Goal: Information Seeking & Learning: Learn about a topic

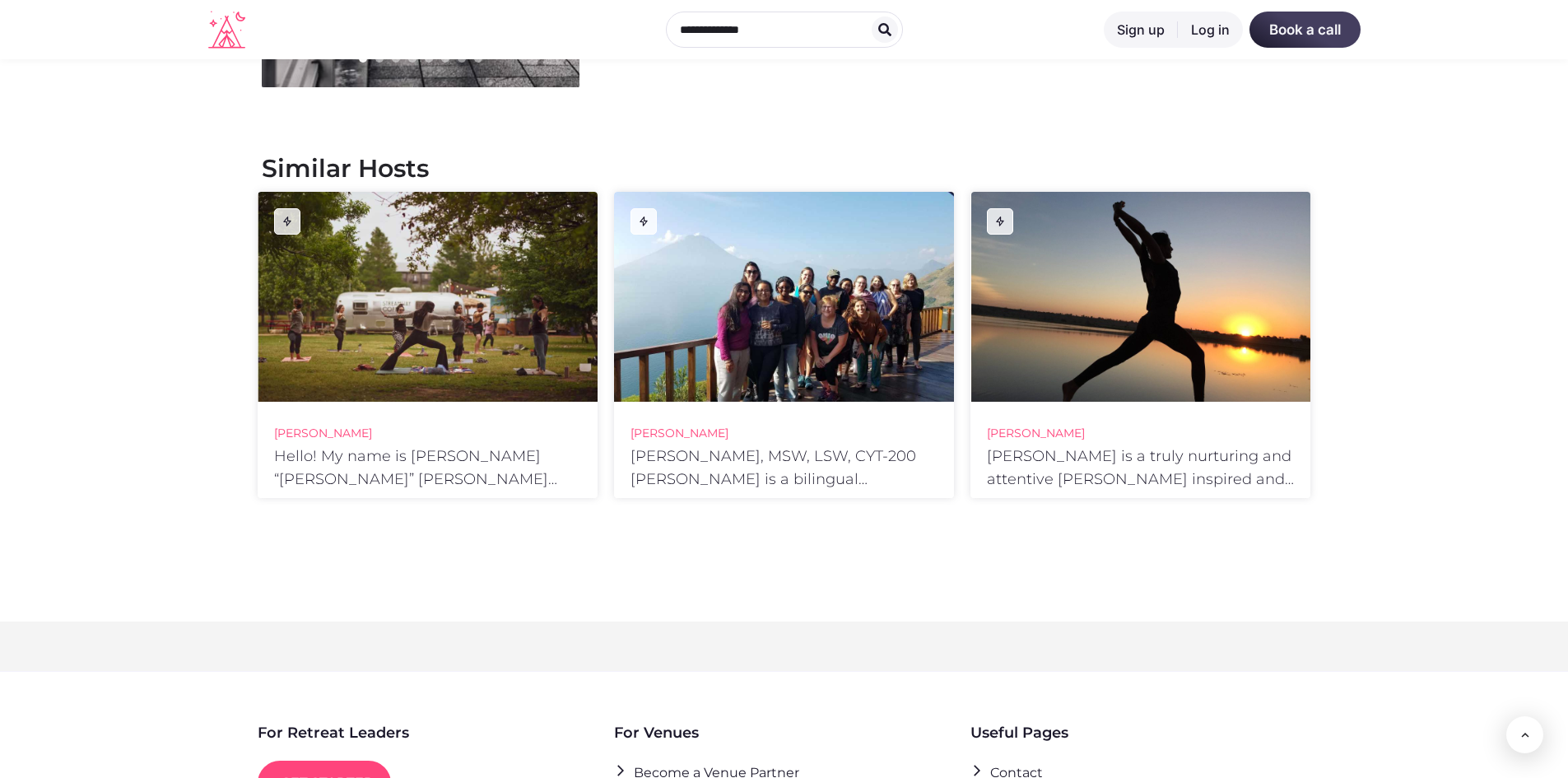
scroll to position [567, 0]
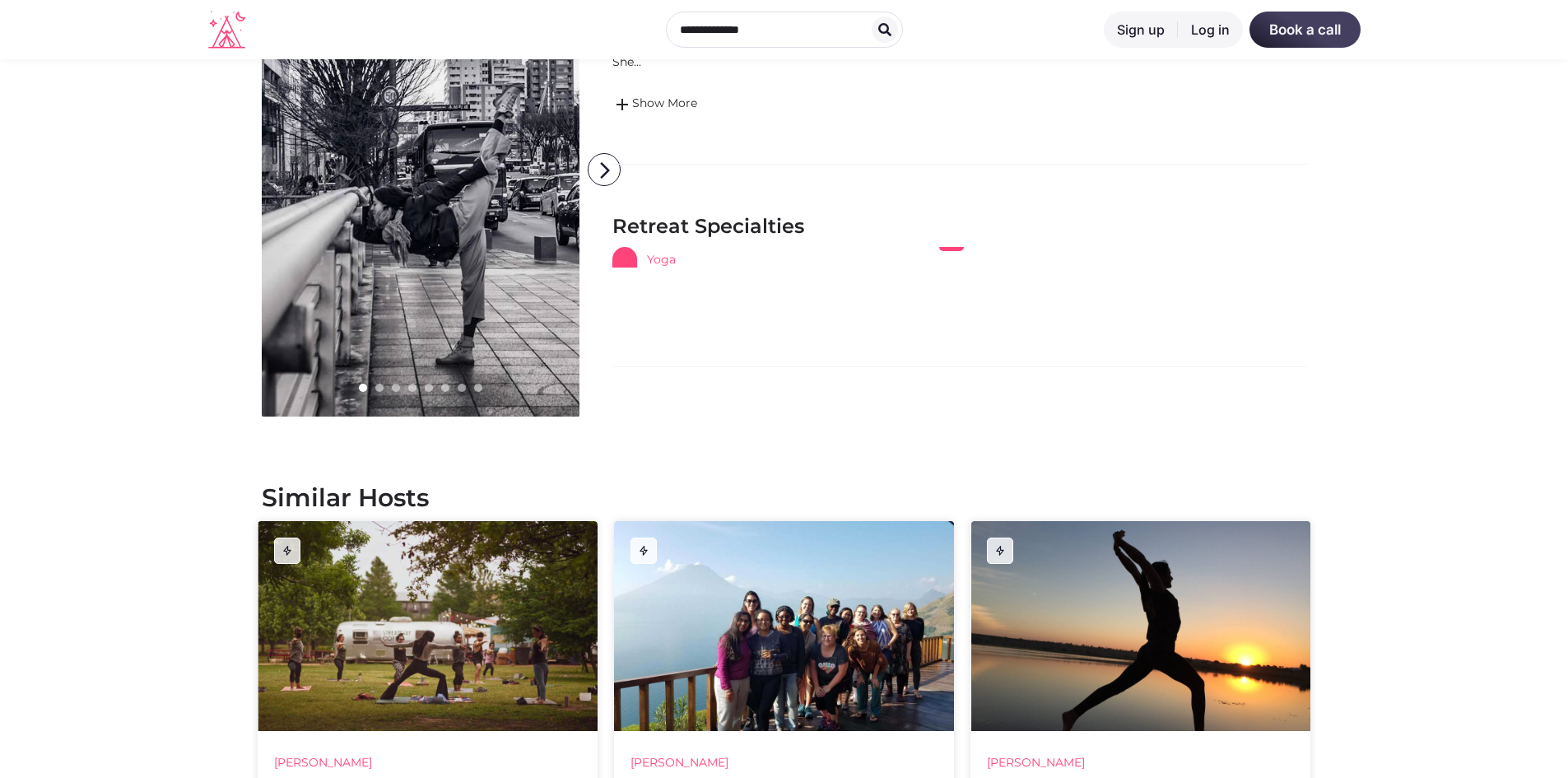
click at [663, 260] on link "Yoga" at bounding box center [807, 257] width 390 height 21
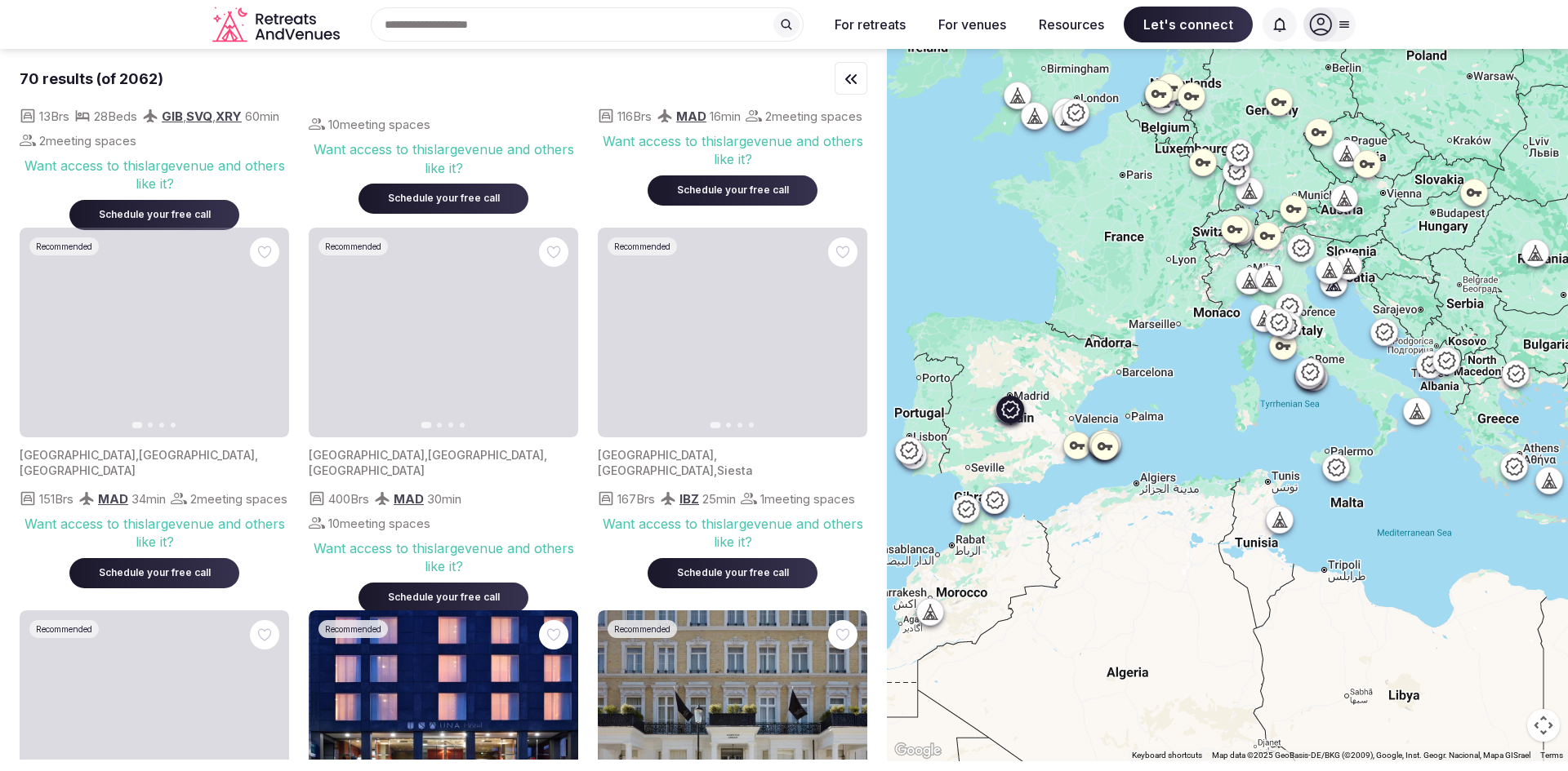
scroll to position [816, 0]
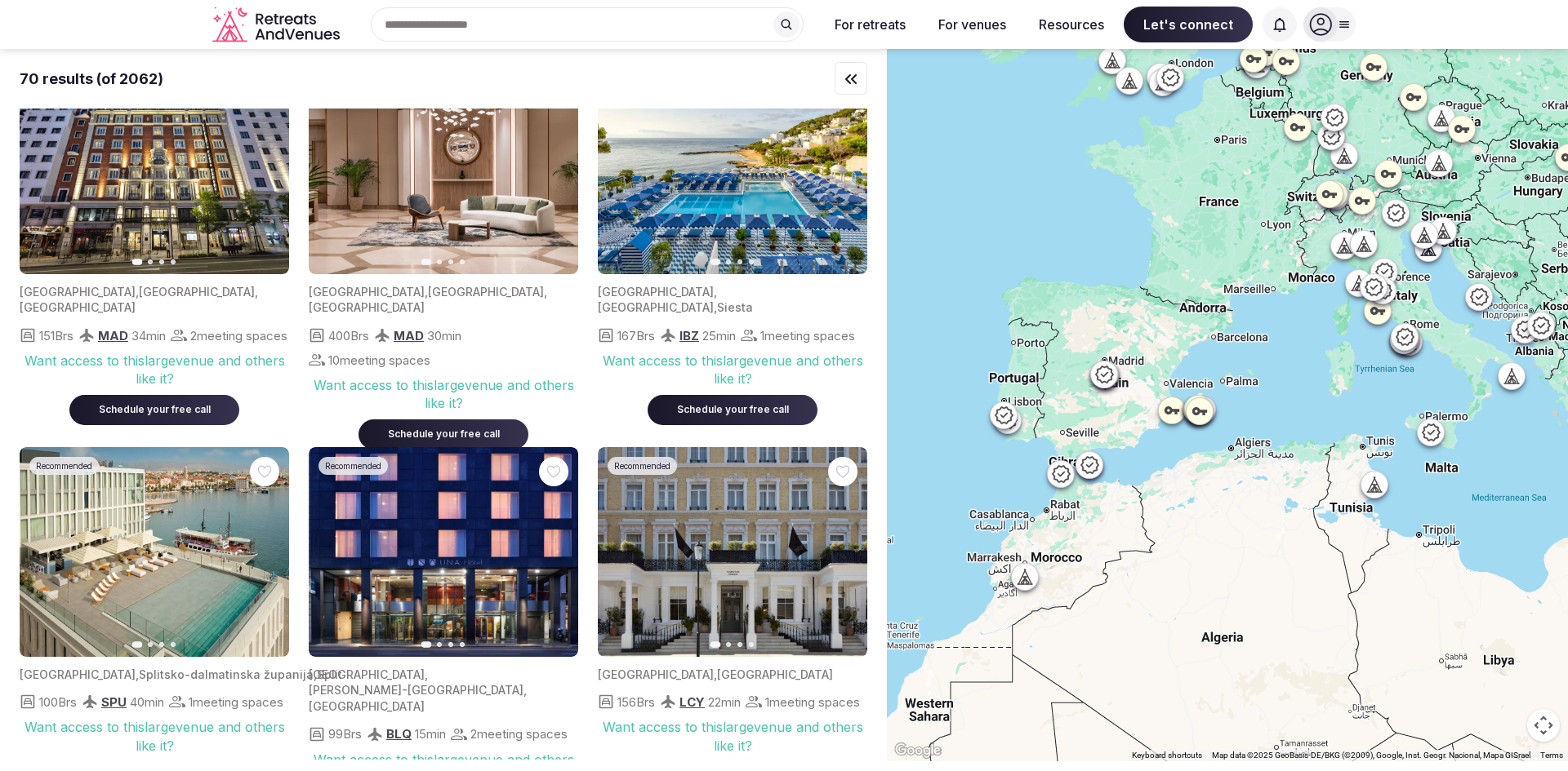
drag, startPoint x: 1063, startPoint y: 621, endPoint x: 1115, endPoint y: 599, distance: 56.5
click at [1115, 599] on div at bounding box center [1227, 405] width 681 height 713
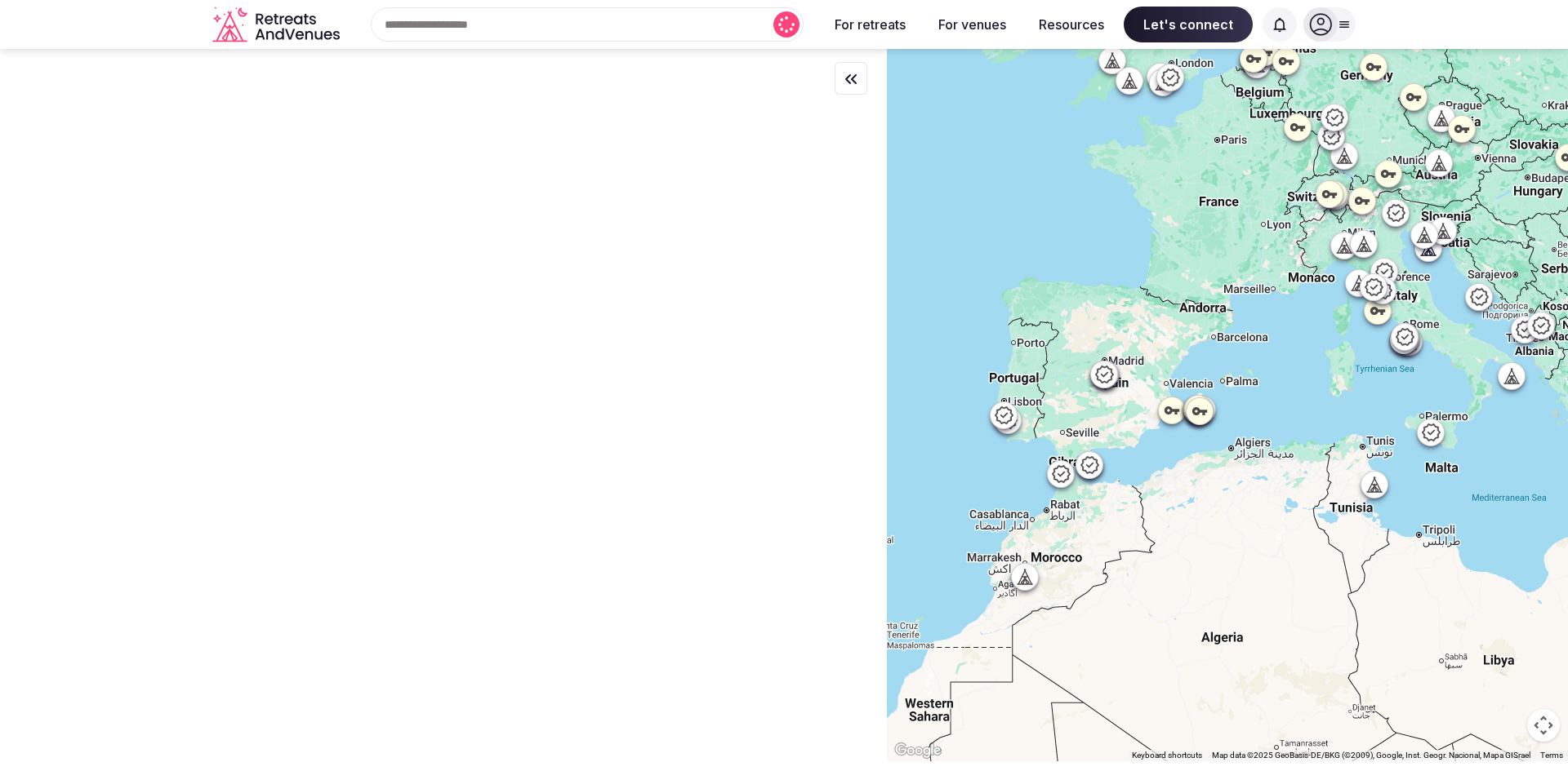
scroll to position [0, 0]
click at [1026, 582] on icon at bounding box center [1025, 577] width 17 height 17
